Goal: Task Accomplishment & Management: Use online tool/utility

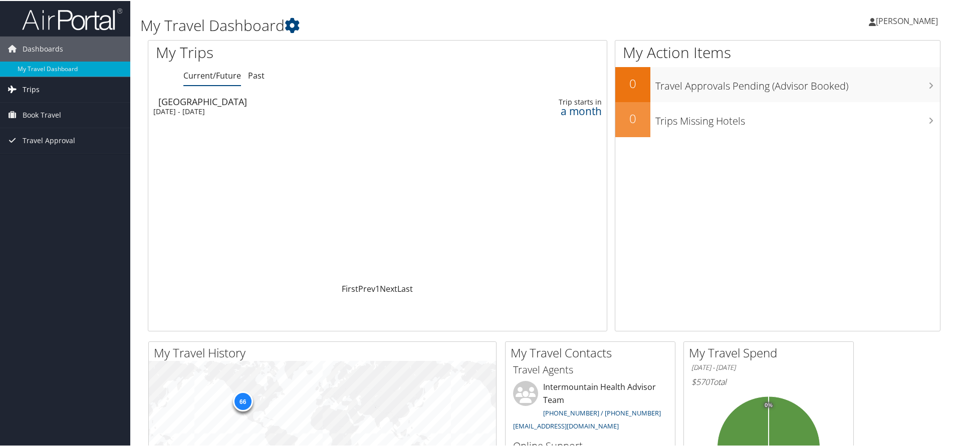
click at [75, 89] on link "Trips" at bounding box center [65, 88] width 130 height 25
click at [44, 158] on span "Book Travel" at bounding box center [42, 159] width 39 height 25
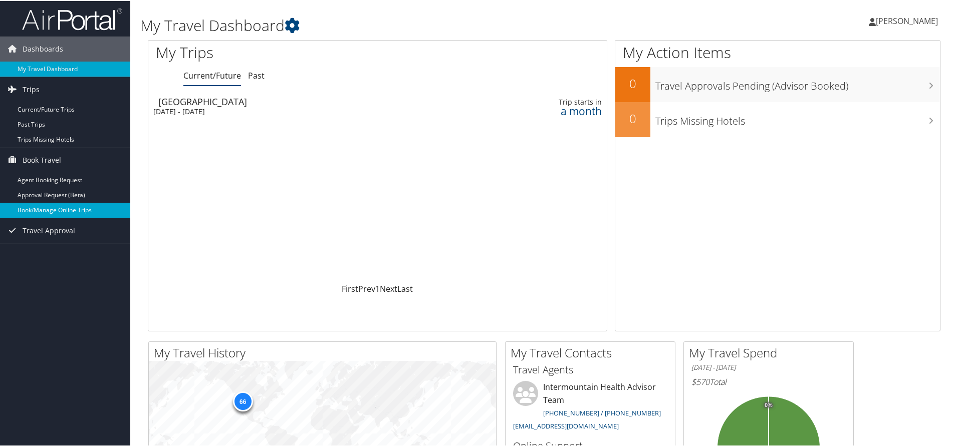
click at [51, 210] on link "Book/Manage Online Trips" at bounding box center [65, 209] width 130 height 15
